Goal: Task Accomplishment & Management: Manage account settings

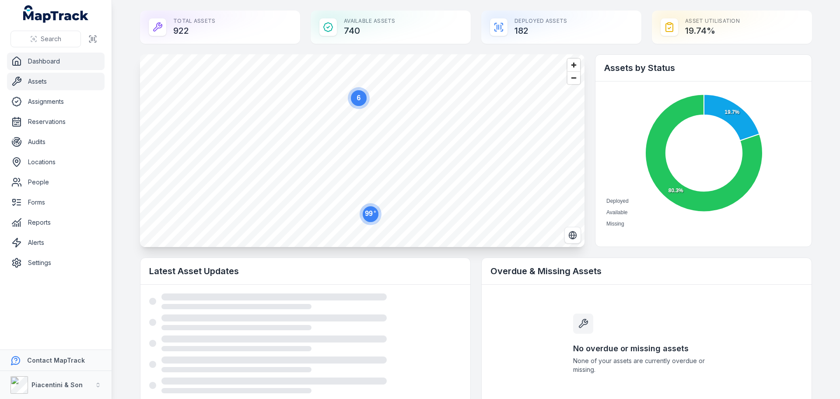
click at [57, 86] on link "Assets" at bounding box center [56, 81] width 98 height 17
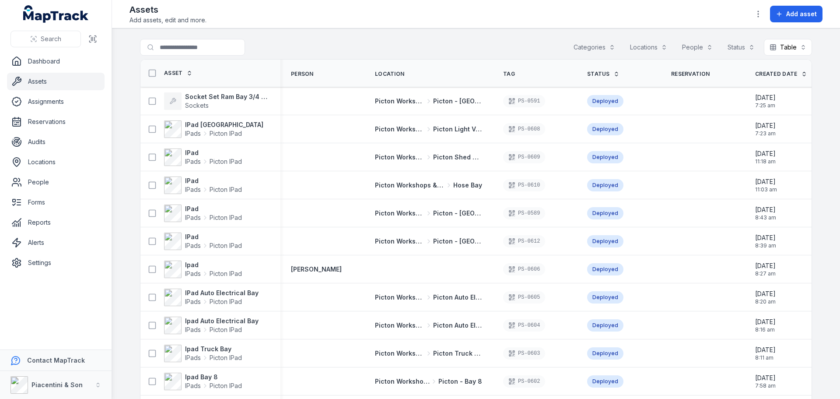
click at [603, 49] on button "Categories" at bounding box center [594, 47] width 53 height 17
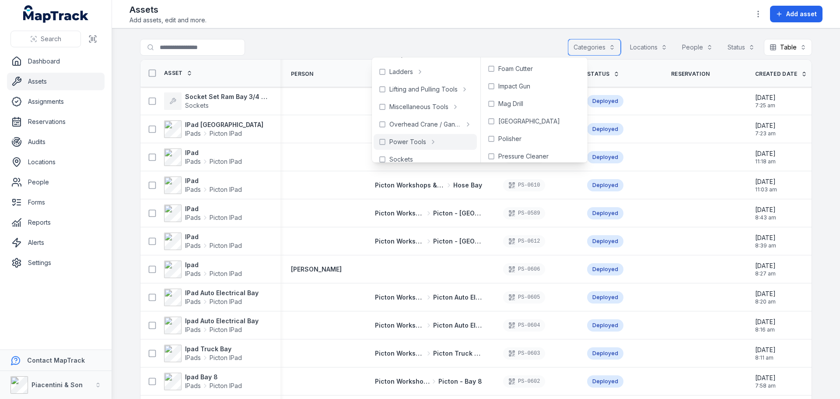
scroll to position [268, 0]
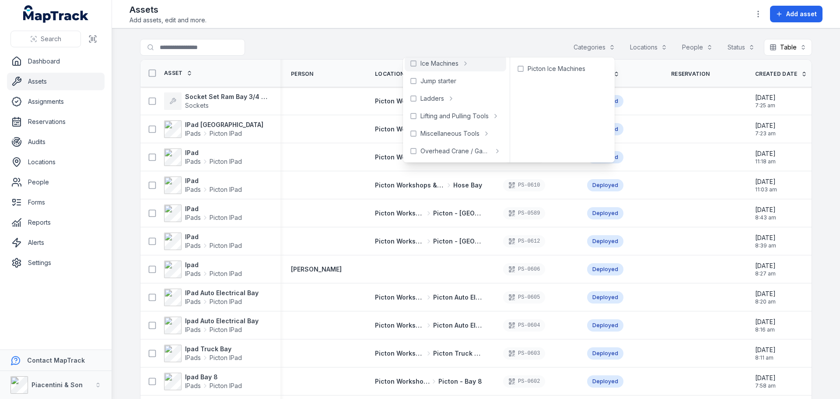
click at [442, 34] on main "Search for assets Categories Locations People Status Table ***** Asset Person L…" at bounding box center [476, 213] width 728 height 370
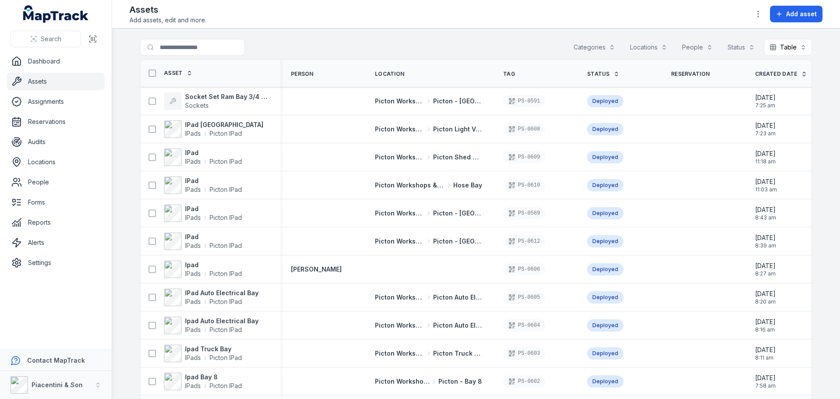
click at [353, 42] on div "Search for assets Categories Locations People Status Table *****" at bounding box center [476, 49] width 672 height 20
click at [575, 49] on button "Categories" at bounding box center [594, 47] width 53 height 17
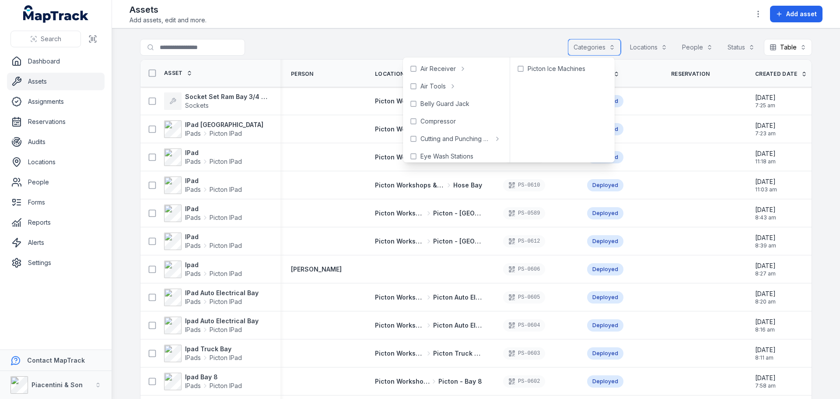
click at [568, 48] on button "Categories" at bounding box center [594, 47] width 53 height 17
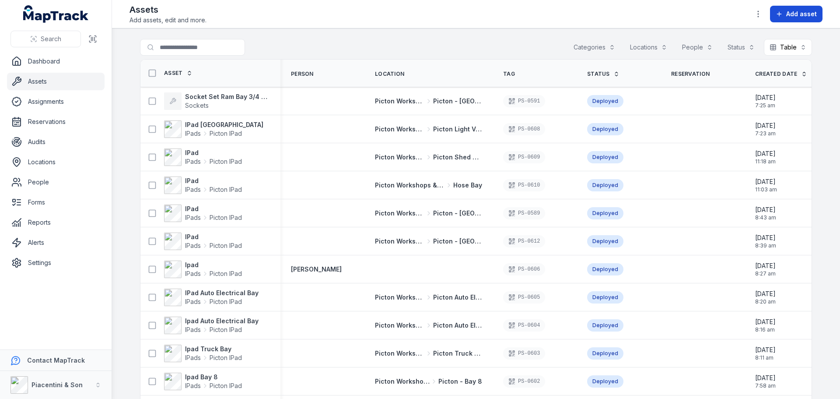
click at [775, 13] on button "Add asset" at bounding box center [796, 14] width 52 height 17
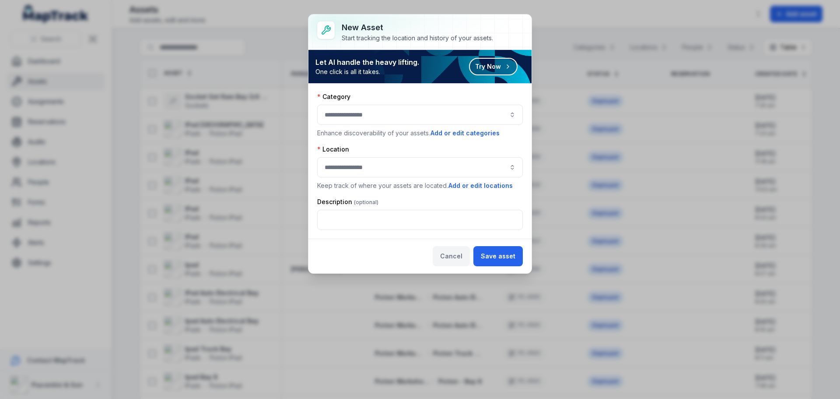
click at [458, 260] on button "Cancel" at bounding box center [451, 256] width 37 height 20
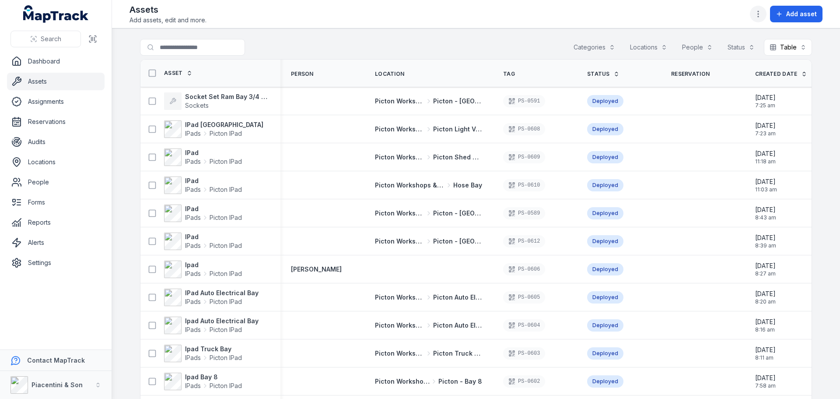
click at [760, 7] on button "button" at bounding box center [758, 14] width 17 height 17
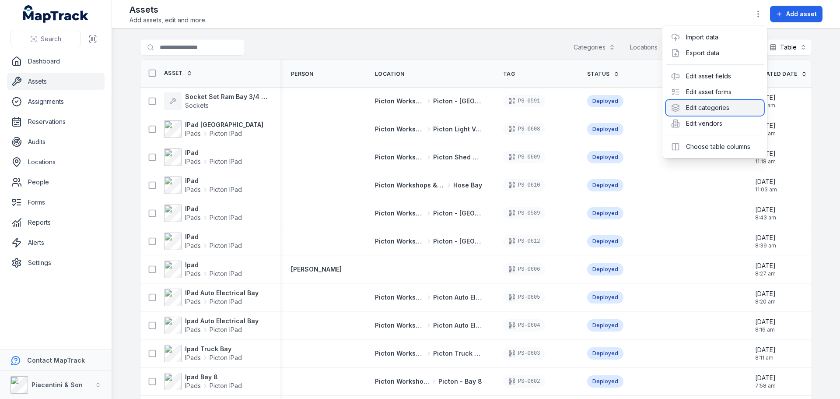
click at [735, 108] on div "Edit categories" at bounding box center [715, 108] width 98 height 16
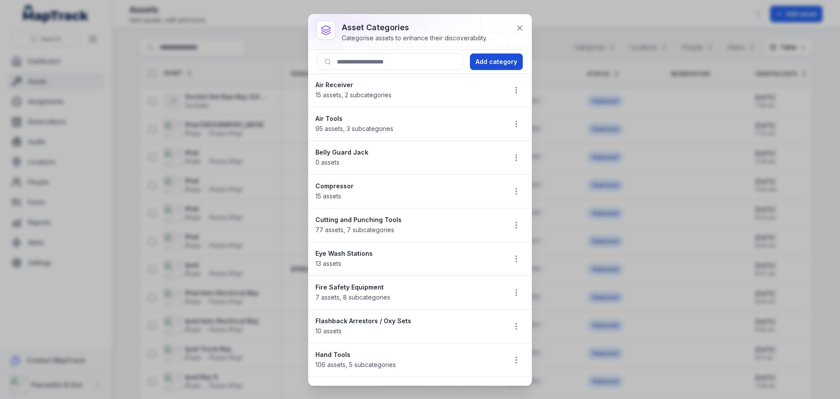
click at [483, 63] on button "Add category" at bounding box center [496, 61] width 53 height 17
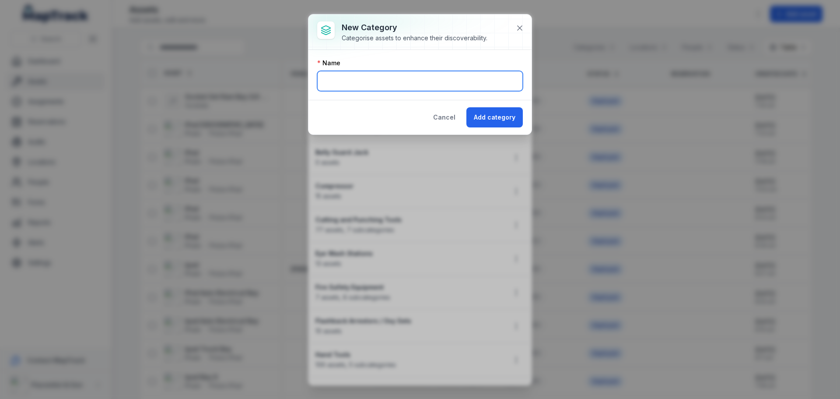
click at [460, 80] on input "text" at bounding box center [420, 81] width 206 height 20
type input "**********"
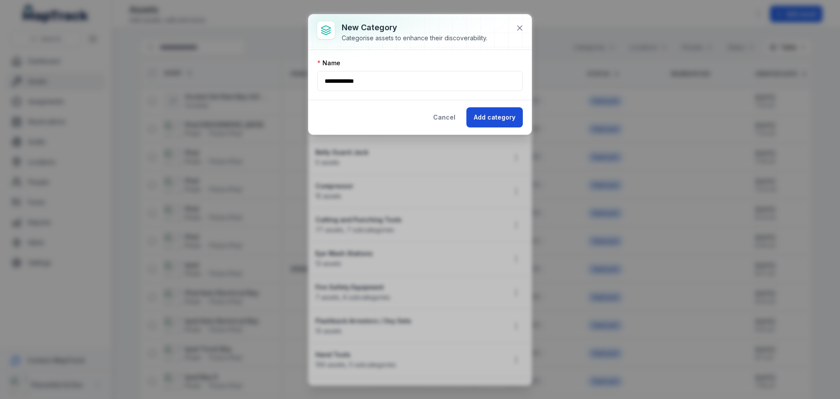
click at [503, 116] on button "Add category" at bounding box center [494, 117] width 56 height 20
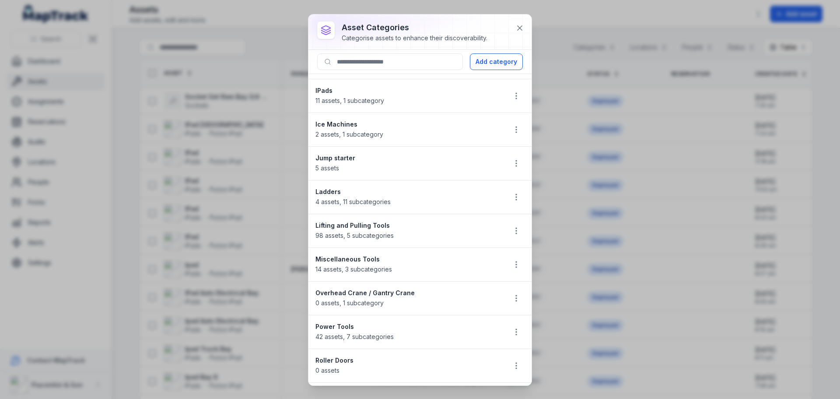
scroll to position [656, 0]
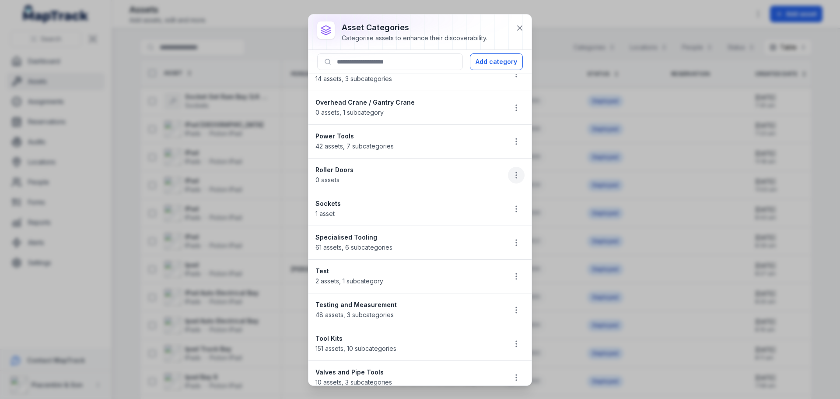
click at [512, 176] on icon "button" at bounding box center [516, 175] width 9 height 9
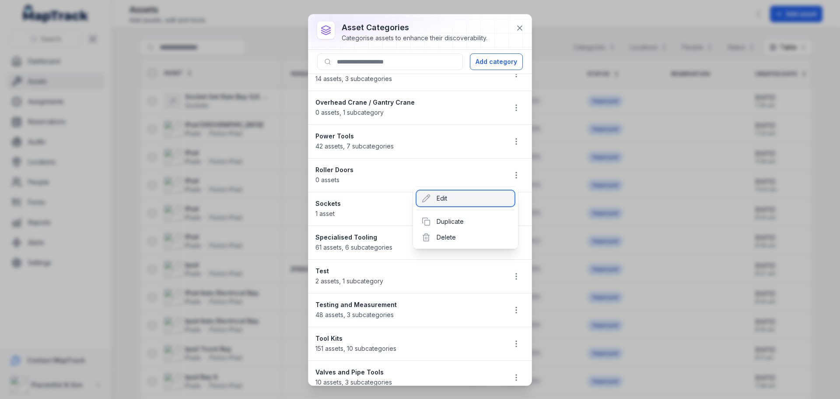
click at [497, 195] on div "Edit" at bounding box center [465, 198] width 98 height 16
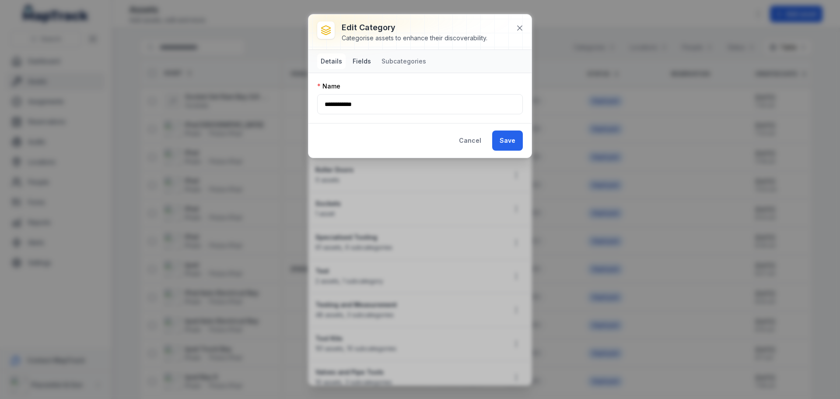
click at [367, 60] on button "Fields" at bounding box center [361, 61] width 25 height 16
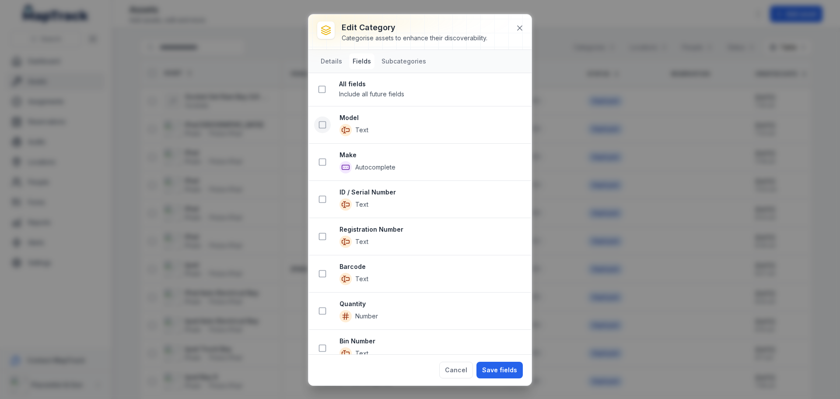
click at [318, 127] on icon at bounding box center [322, 124] width 9 height 9
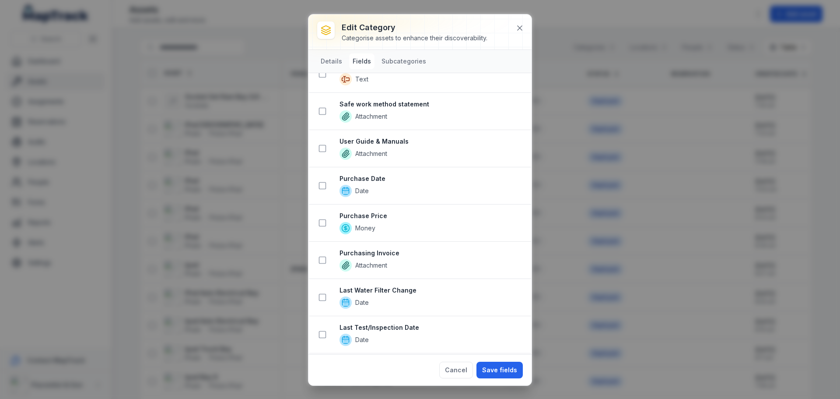
scroll to position [394, 0]
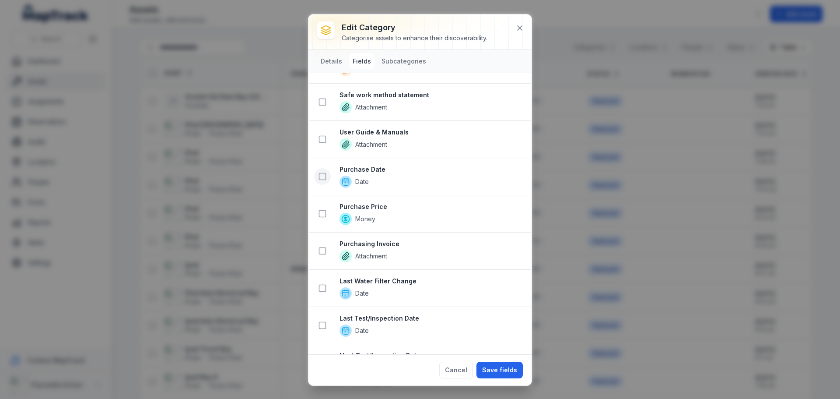
click at [321, 177] on icon at bounding box center [322, 176] width 9 height 9
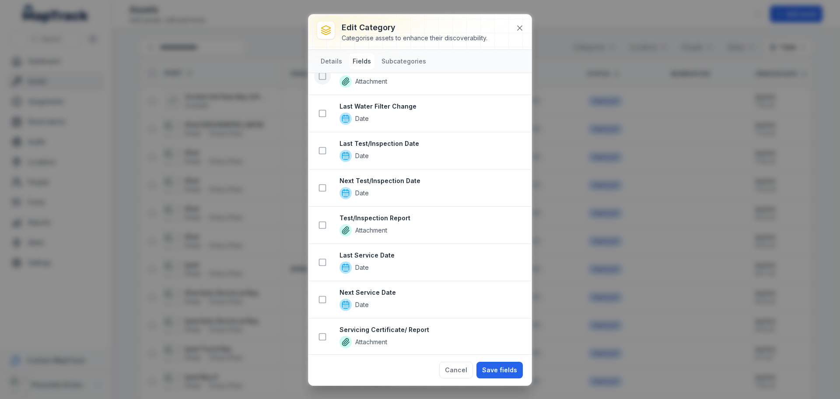
scroll to position [606, 0]
click at [322, 152] on icon at bounding box center [322, 150] width 9 height 9
click at [320, 190] on rect at bounding box center [322, 187] width 7 height 7
click at [321, 224] on icon at bounding box center [322, 224] width 9 height 9
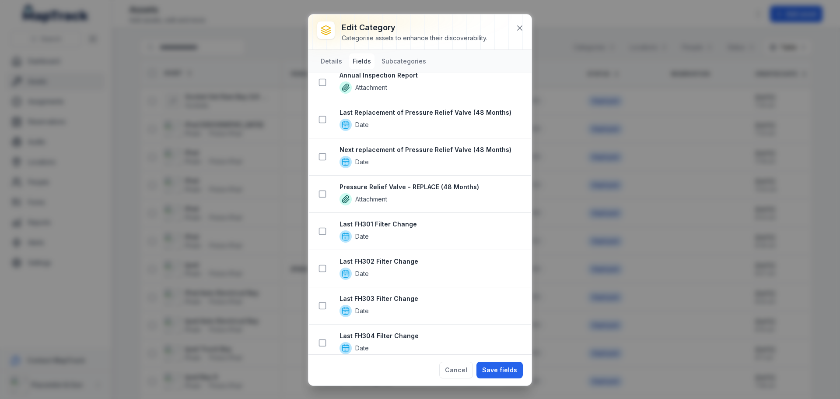
scroll to position [1549, 0]
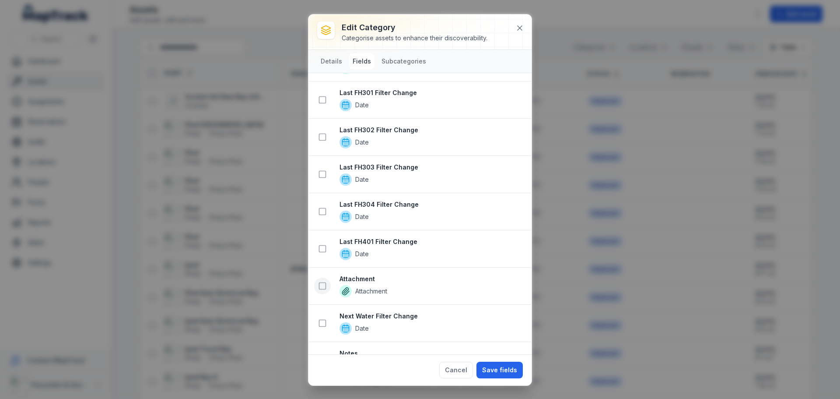
click at [325, 286] on icon at bounding box center [322, 285] width 9 height 9
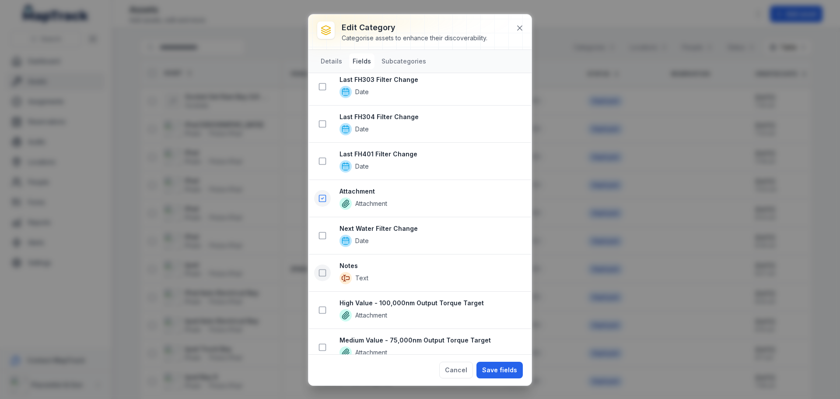
click at [324, 275] on icon at bounding box center [322, 272] width 9 height 9
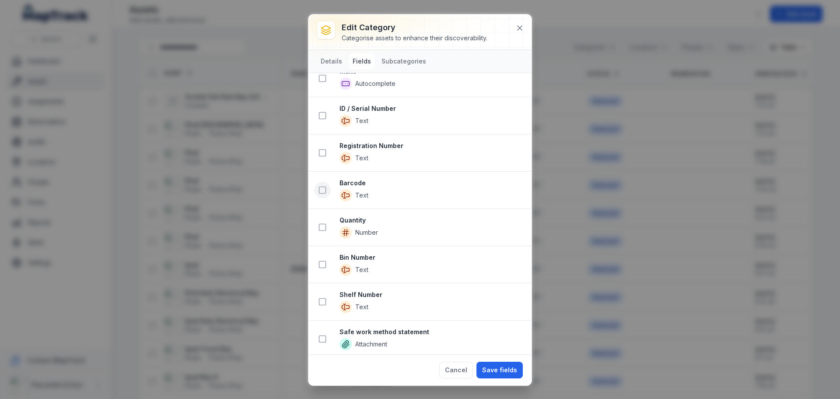
scroll to position [316, 0]
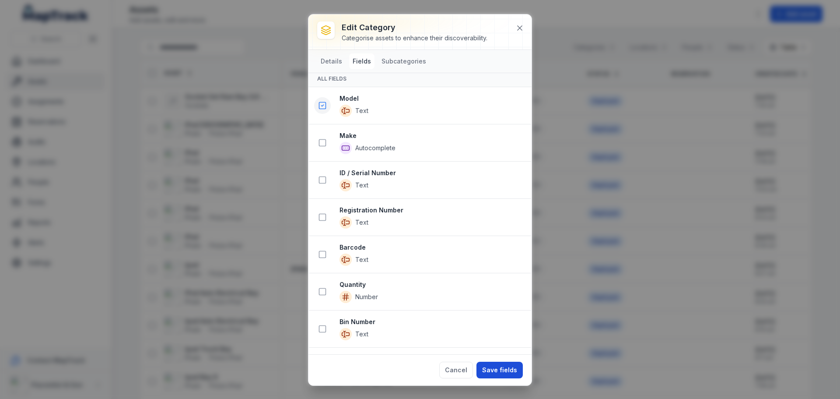
click at [502, 367] on button "Save fields" at bounding box center [499, 369] width 46 height 17
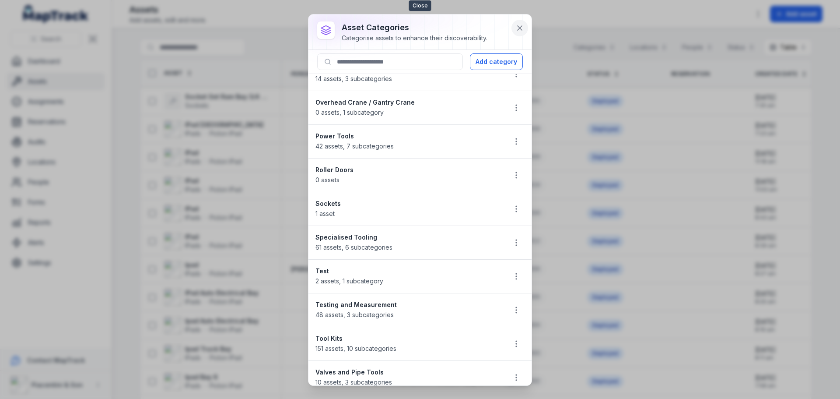
click at [521, 23] on button at bounding box center [519, 28] width 17 height 17
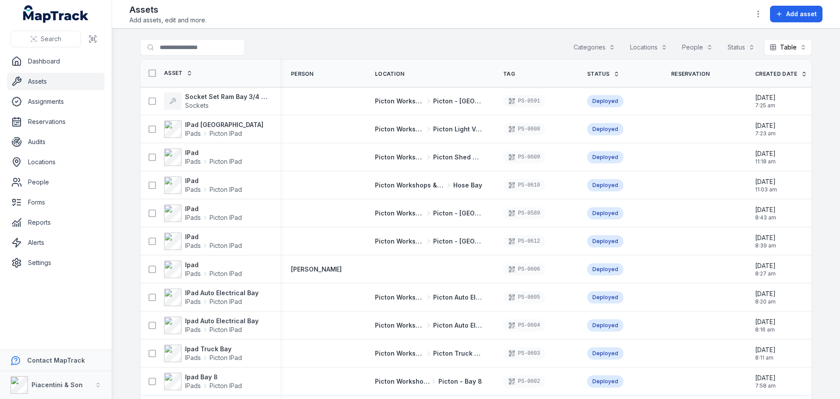
click at [584, 46] on button "Categories" at bounding box center [594, 47] width 53 height 17
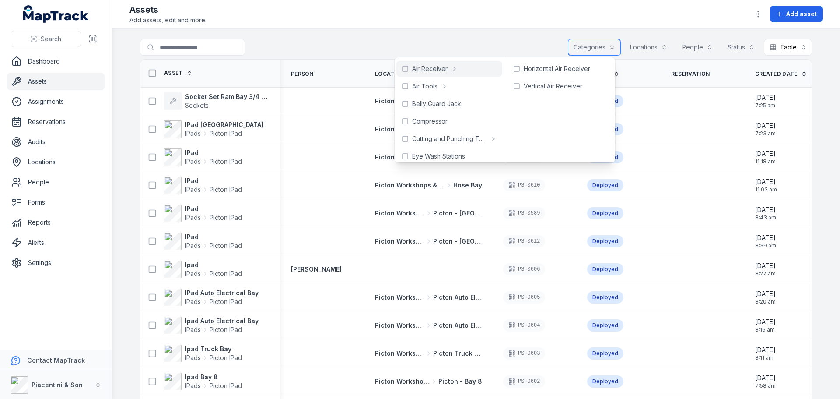
click at [590, 51] on button "Categories" at bounding box center [594, 47] width 53 height 17
